Goal: Information Seeking & Learning: Learn about a topic

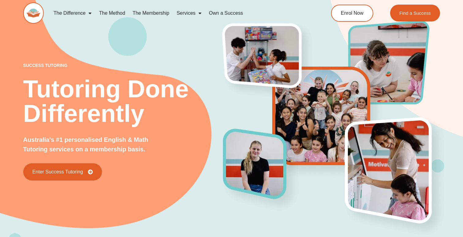
scroll to position [2, 0]
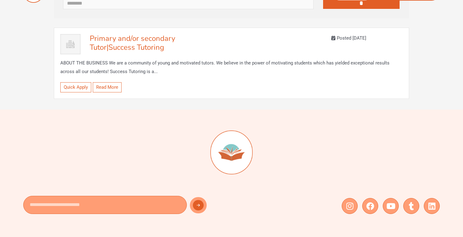
scroll to position [1, 0]
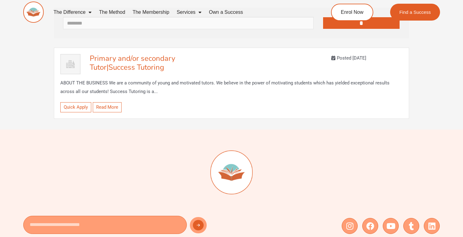
click at [135, 95] on p "ABOUT THE BUSINESS We are a community of young and motivated tutors. We believe…" at bounding box center [231, 87] width 343 height 17
click at [110, 108] on link "Read More" at bounding box center [107, 107] width 29 height 10
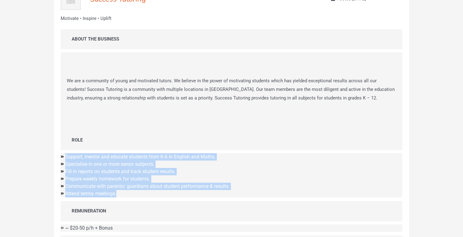
drag, startPoint x: 65, startPoint y: 156, endPoint x: 136, endPoint y: 193, distance: 80.2
click at [136, 193] on ul "Support, mentor and educate students from K-6 in English and Maths. Specialise …" at bounding box center [232, 175] width 342 height 44
copy ul "Support, mentor and educate students from K-6 in English and Maths. Specialise …"
